Goal: Task Accomplishment & Management: Use online tool/utility

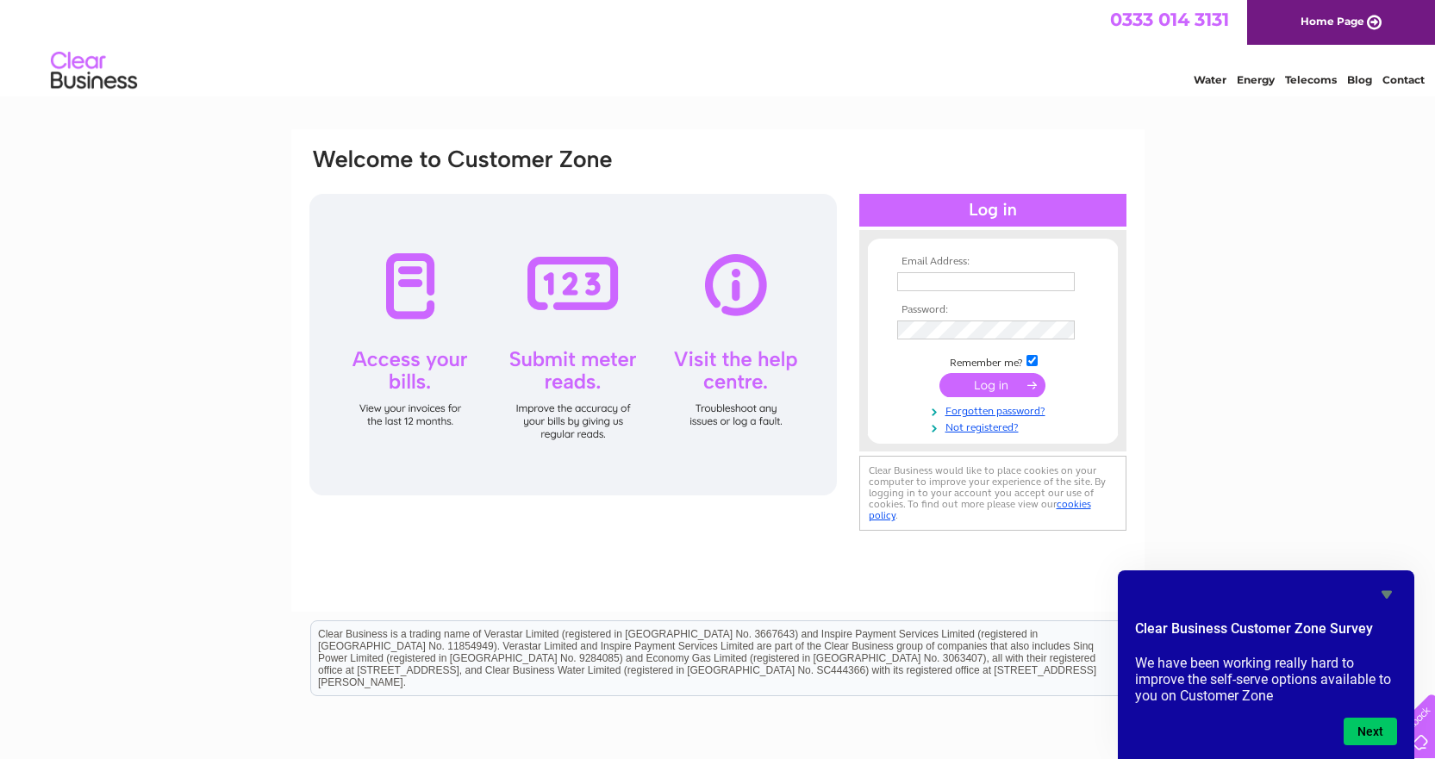
type input "[EMAIL_ADDRESS][PERSON_NAME][DOMAIN_NAME]"
click at [989, 381] on input "submit" at bounding box center [992, 385] width 106 height 24
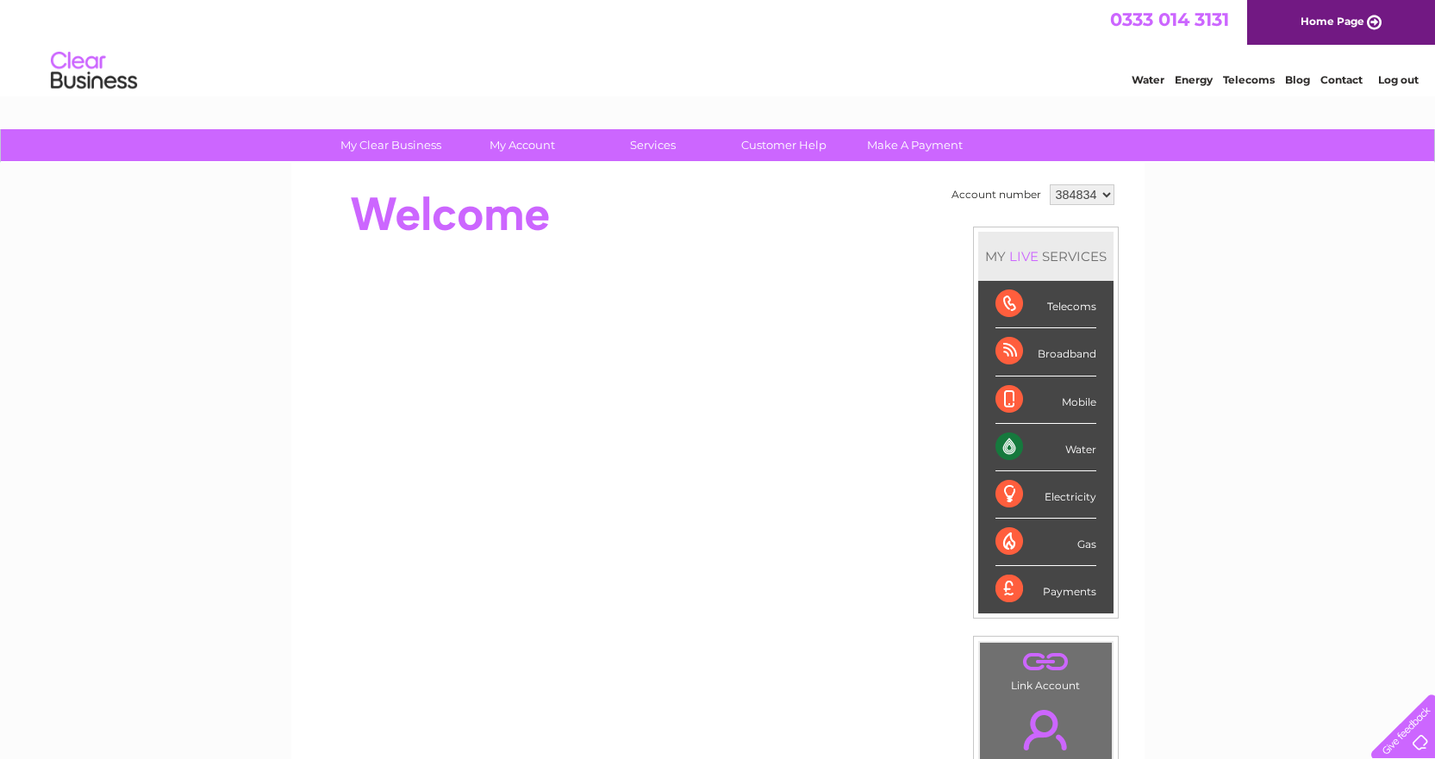
click at [1056, 449] on div "Water" at bounding box center [1045, 447] width 101 height 47
click at [999, 442] on div "Water" at bounding box center [1045, 447] width 101 height 47
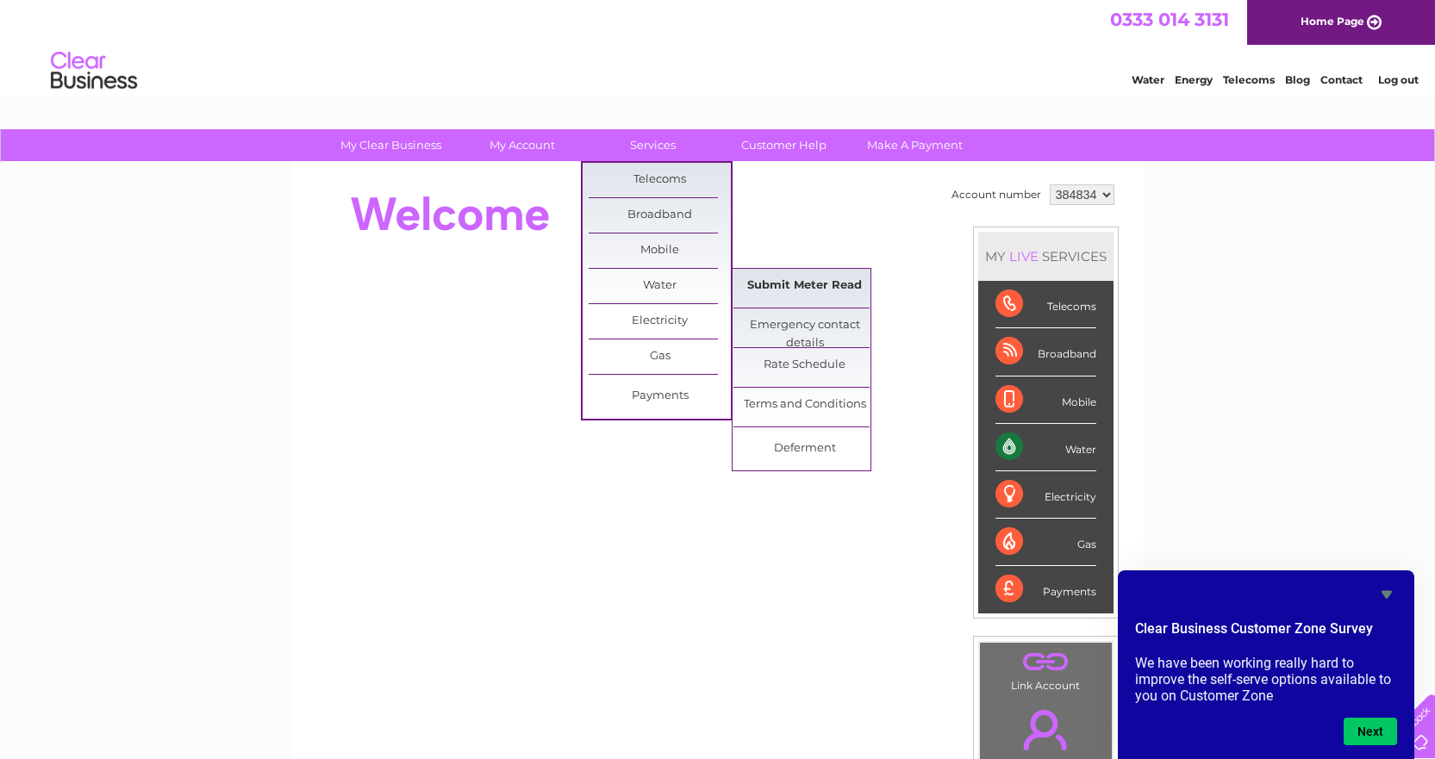
click at [800, 278] on link "Submit Meter Read" at bounding box center [804, 286] width 142 height 34
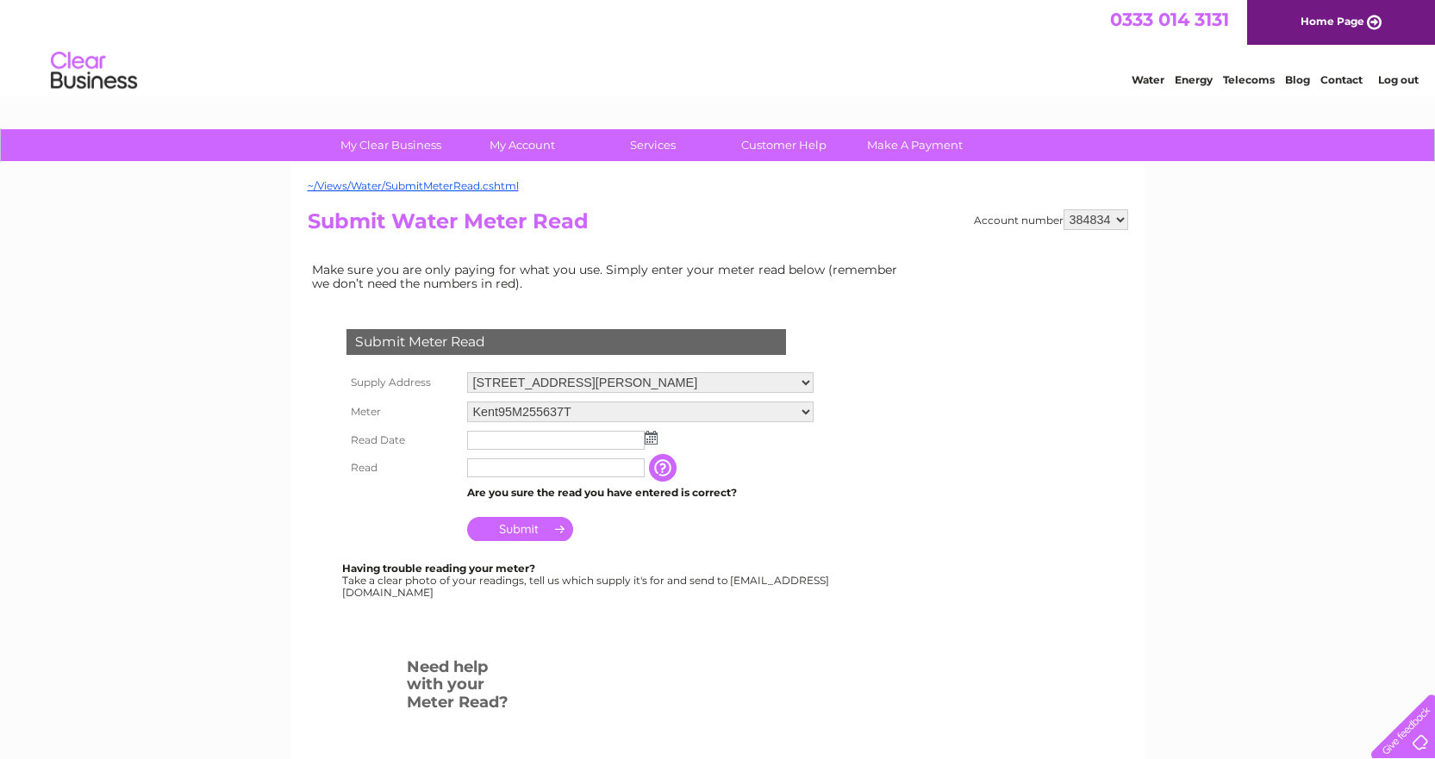
click at [485, 441] on input "text" at bounding box center [555, 440] width 177 height 19
click at [491, 439] on input "text" at bounding box center [555, 440] width 177 height 19
click at [655, 437] on img at bounding box center [650, 438] width 13 height 14
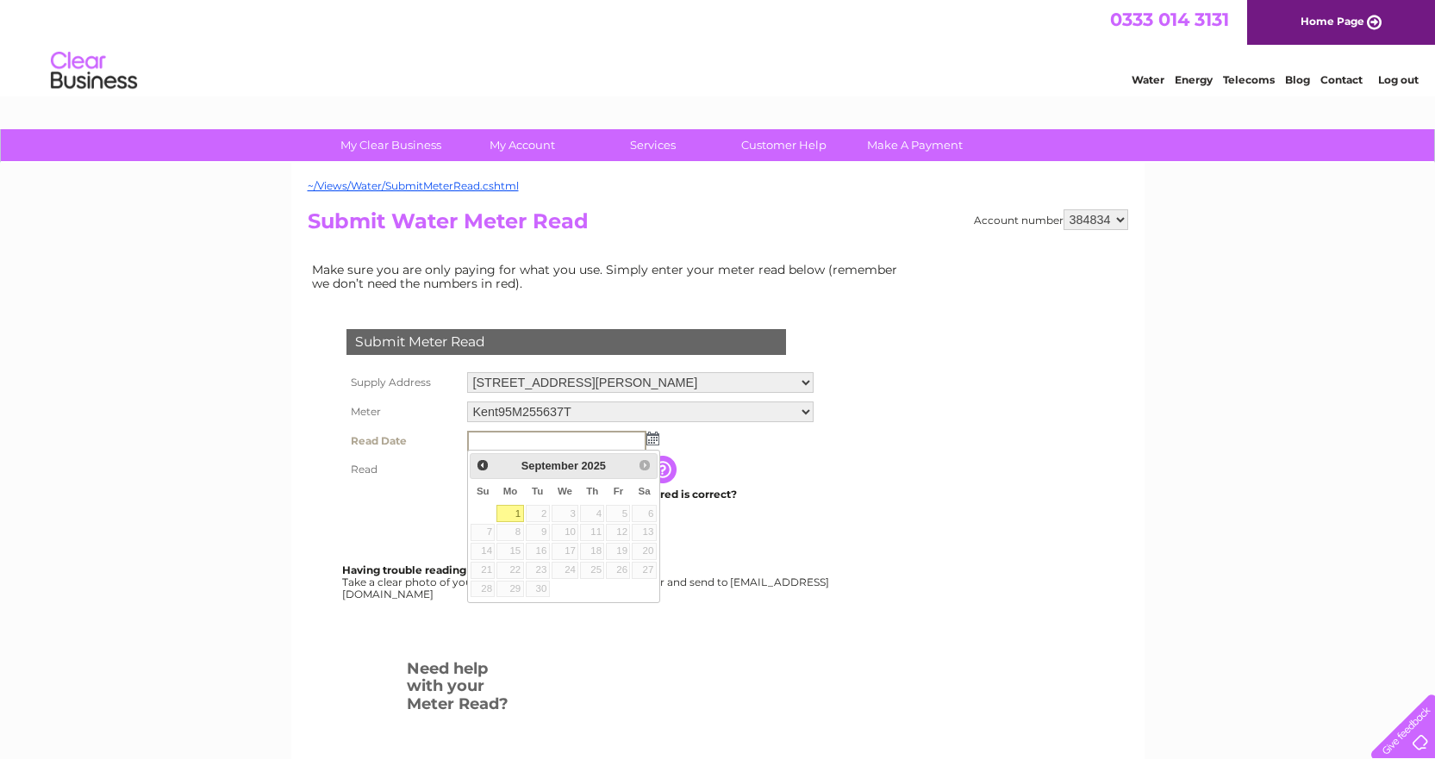
click at [517, 508] on link "1" at bounding box center [509, 513] width 27 height 17
type input "2025/09/01"
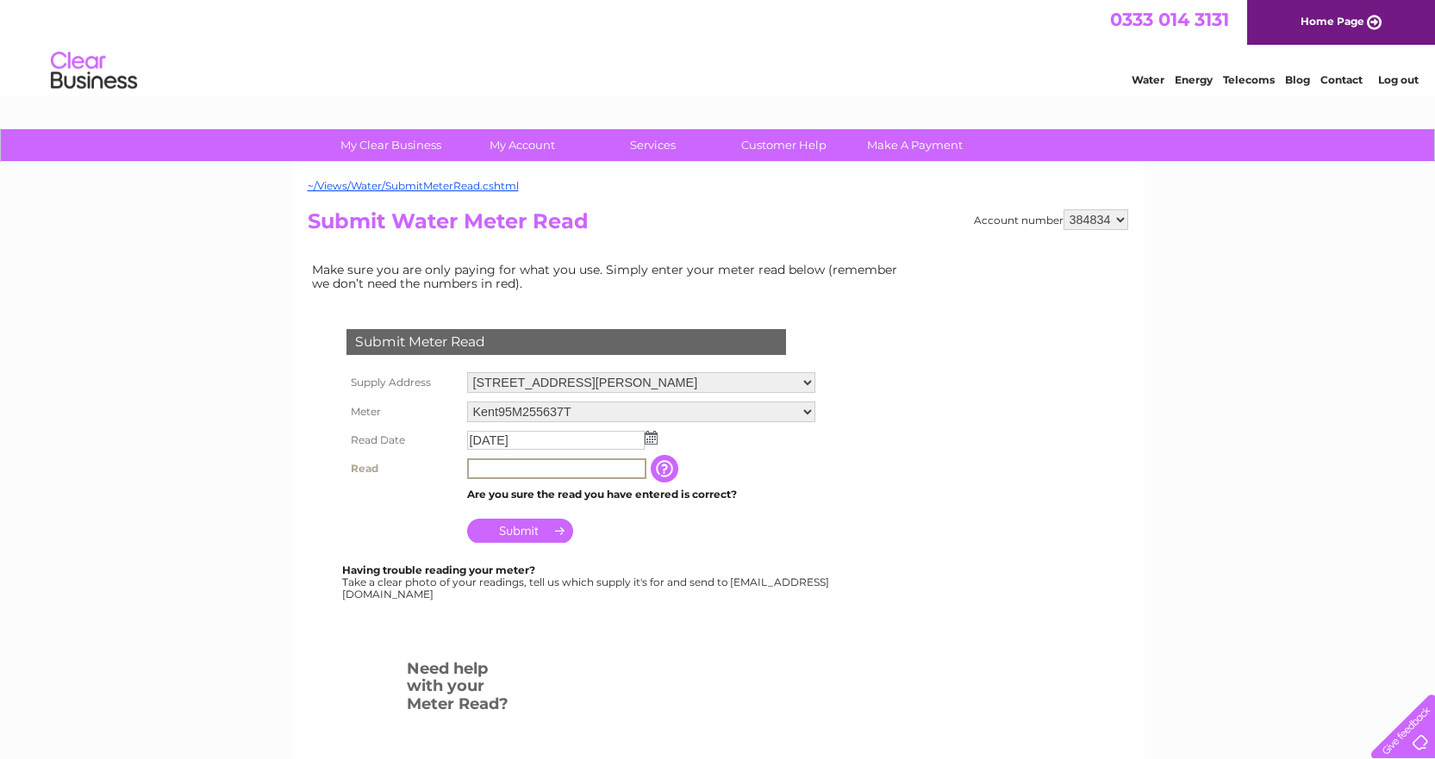
click at [488, 475] on input "text" at bounding box center [556, 468] width 179 height 21
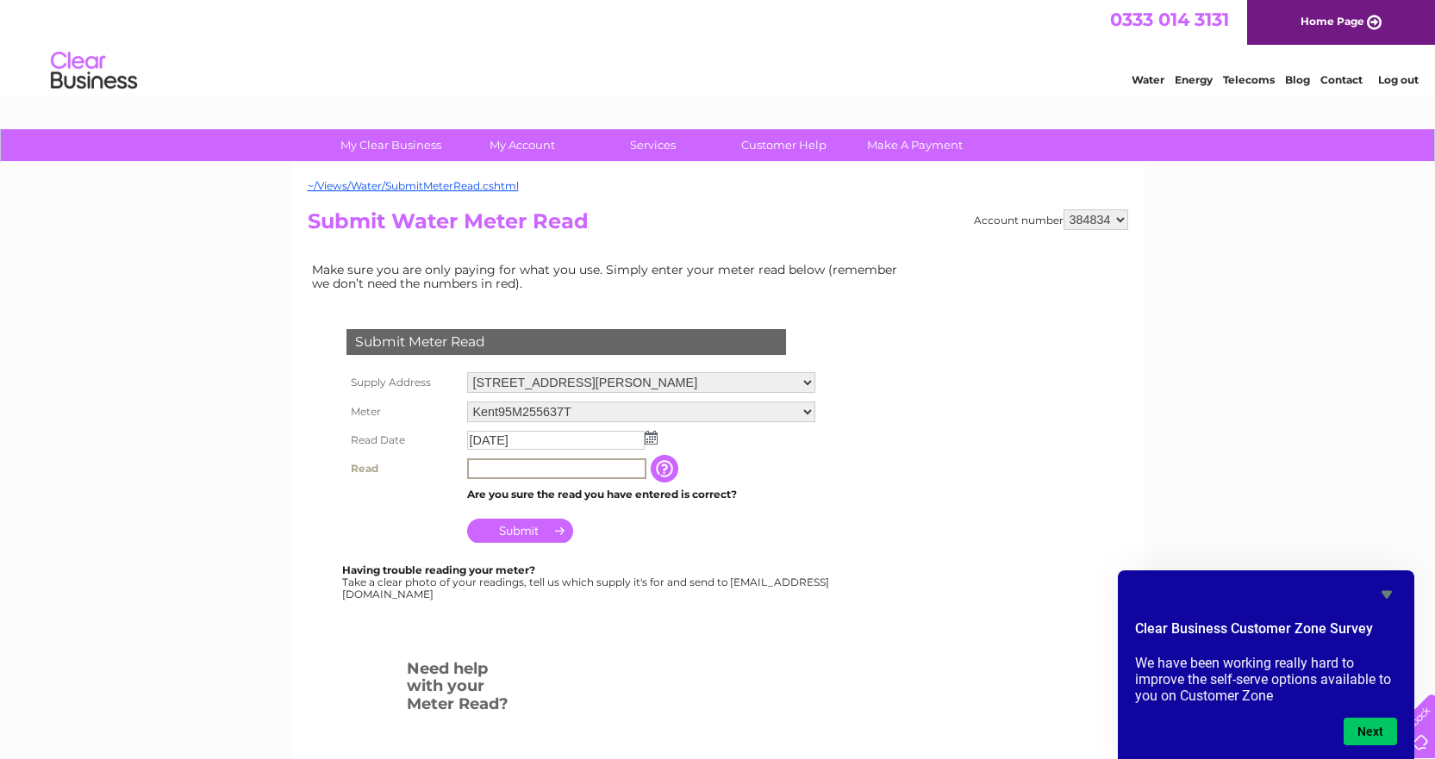
click at [535, 467] on input "text" at bounding box center [556, 468] width 179 height 21
type input "2233"
click at [517, 527] on input "Submit" at bounding box center [520, 529] width 106 height 24
